Goal: Task Accomplishment & Management: Manage account settings

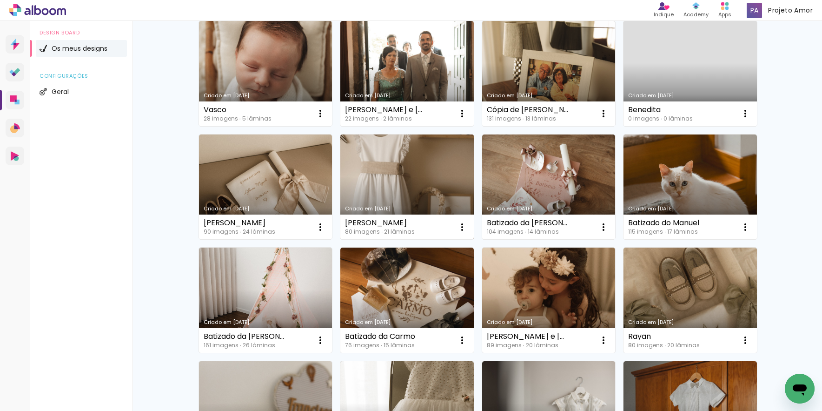
scroll to position [99, 0]
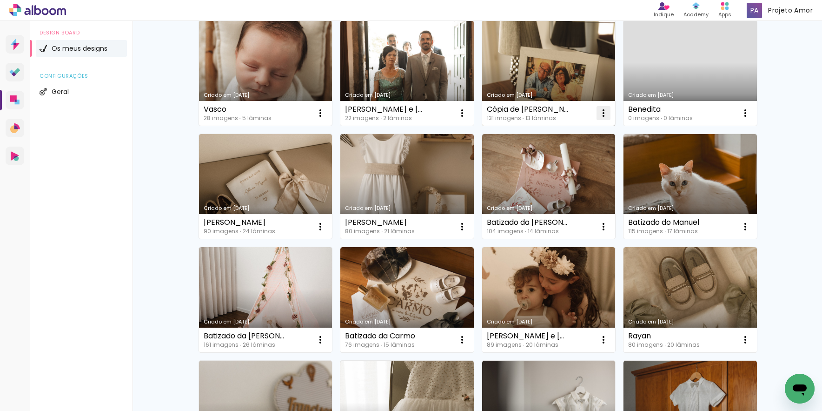
click at [326, 113] on iron-icon at bounding box center [320, 112] width 11 height 11
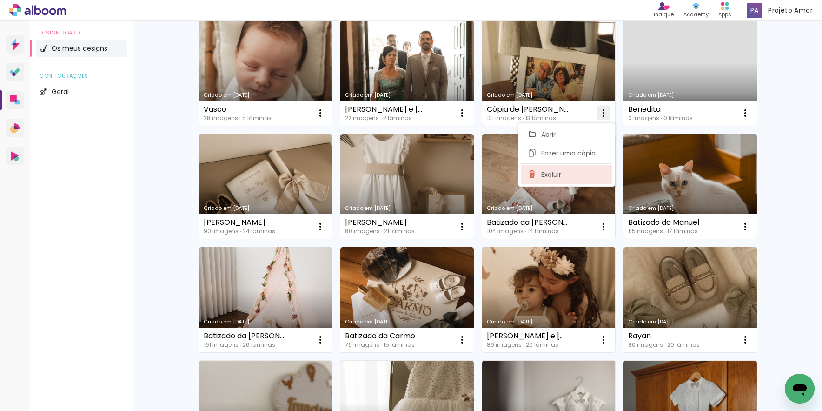
click at [573, 176] on paper-item "Excluir" at bounding box center [567, 174] width 92 height 19
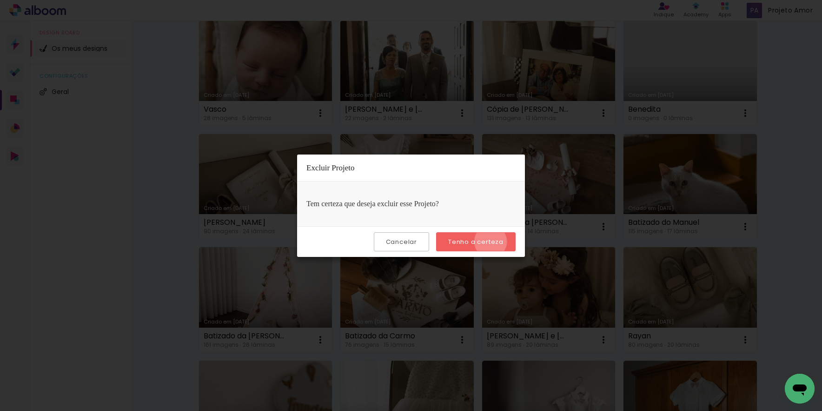
click at [0, 0] on slot "Tenho a certeza" at bounding box center [0, 0] width 0 height 0
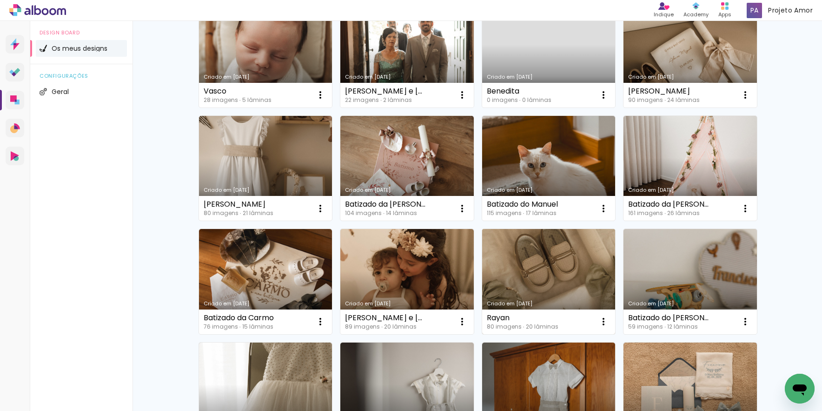
scroll to position [118, 0]
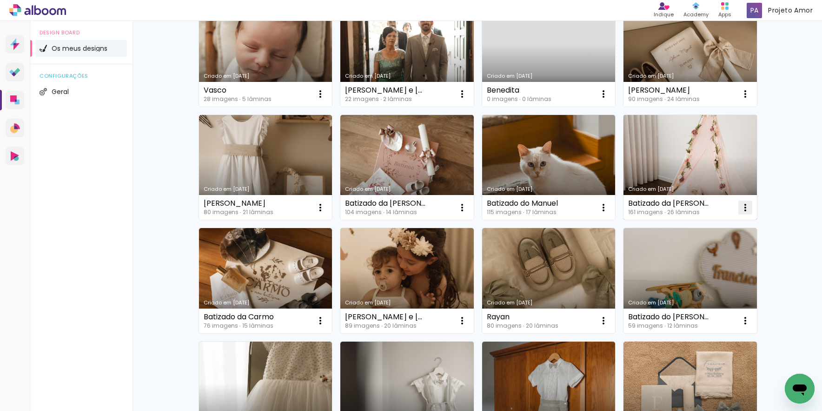
click at [326, 100] on iron-icon at bounding box center [320, 93] width 11 height 11
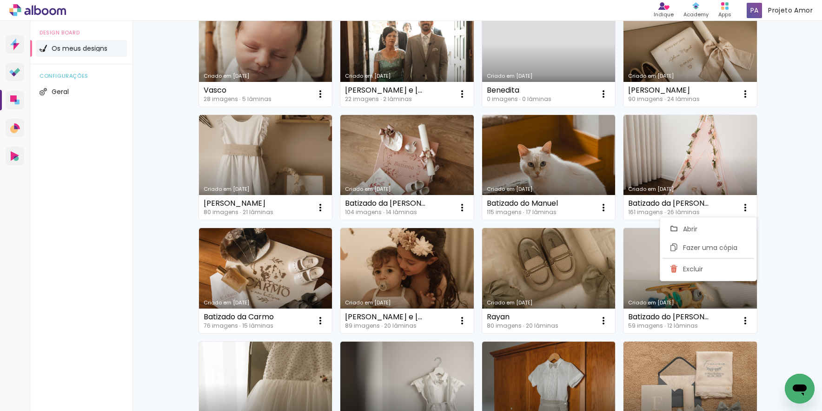
click at [188, 188] on div "Criado em 20/07/25 Vasco 28 imagens ∙ 5 lâminas Abrir Fazer uma cópia Excluir C…" at bounding box center [477, 248] width 605 height 569
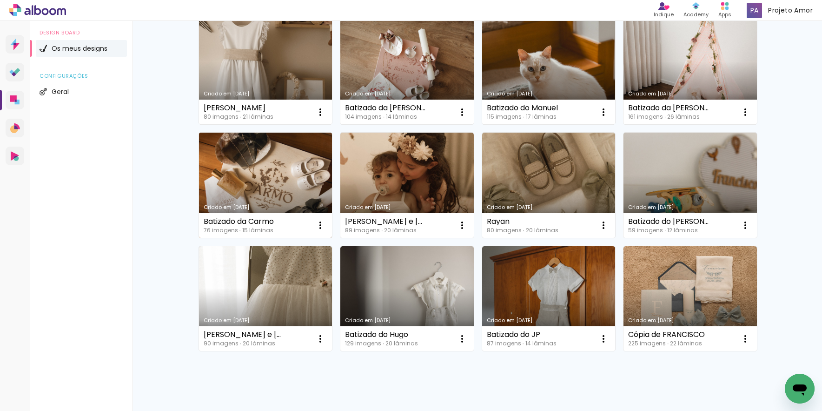
scroll to position [214, 0]
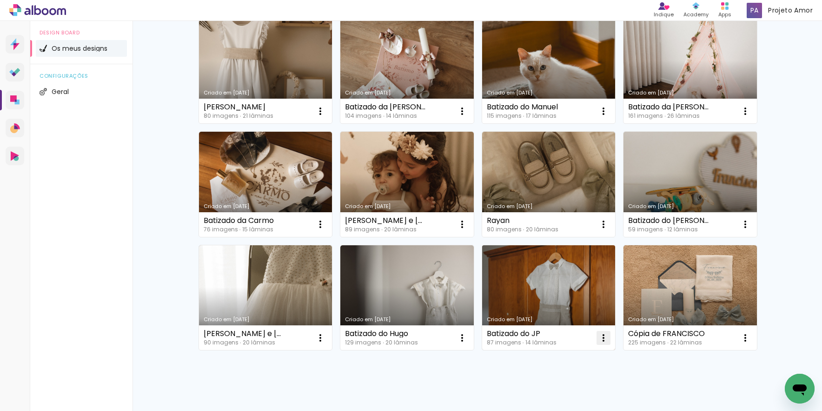
click at [562, 392] on paper-item "Excluir" at bounding box center [567, 399] width 92 height 19
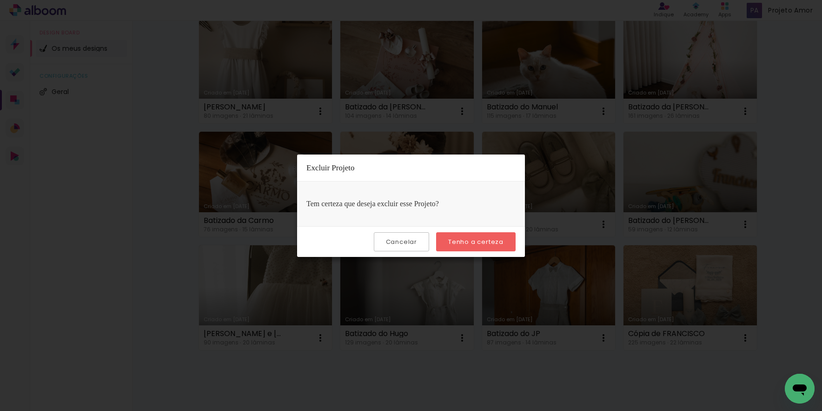
click at [0, 0] on slot "Tenho a certeza" at bounding box center [0, 0] width 0 height 0
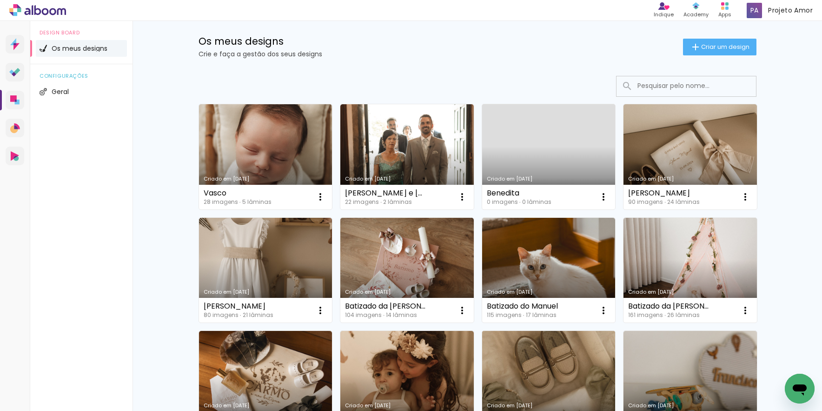
scroll to position [13, 0]
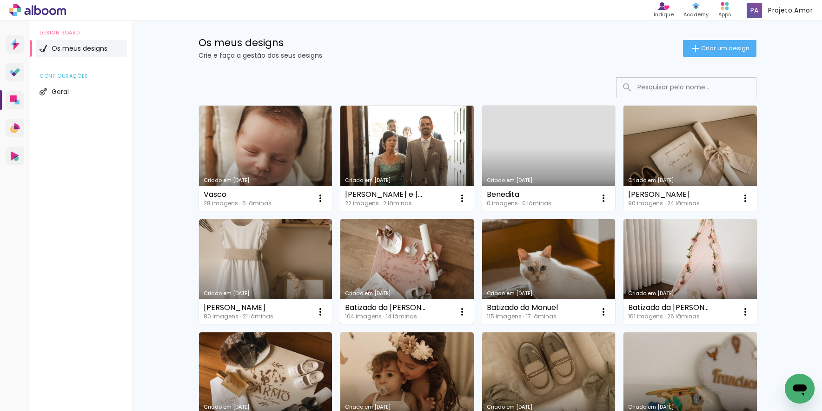
click at [403, 276] on link "Criado em [DATE]" at bounding box center [406, 271] width 133 height 105
